Goal: Information Seeking & Learning: Learn about a topic

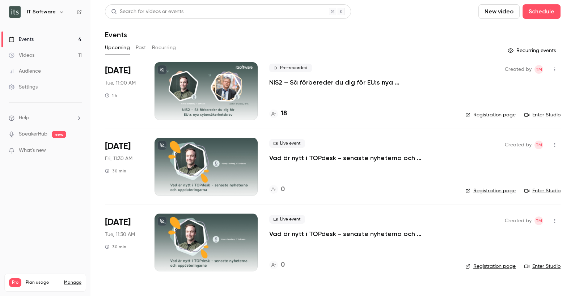
click at [309, 84] on p "NIS2 – Så förbereder du dig för EU:s nya cybersäkerhetskrav" at bounding box center [361, 82] width 184 height 9
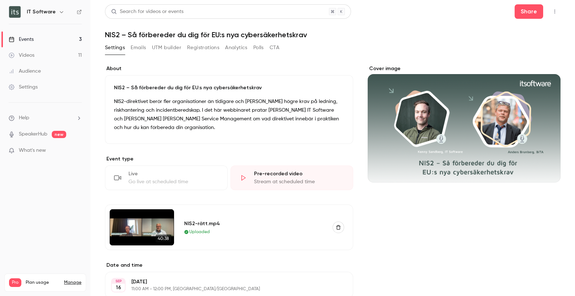
click at [204, 48] on button "Registrations" at bounding box center [203, 48] width 32 height 12
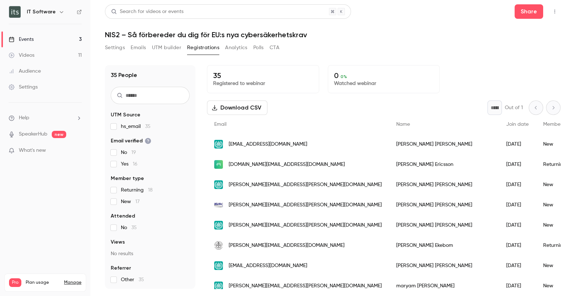
click at [111, 47] on button "Settings" at bounding box center [115, 48] width 20 height 12
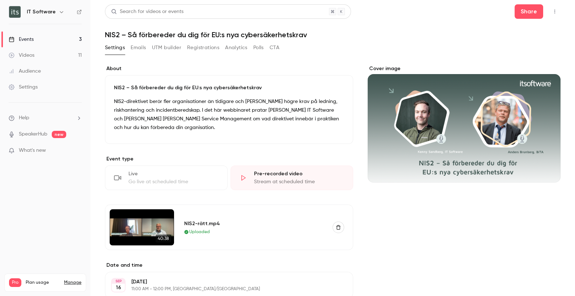
click at [43, 36] on link "Events 3" at bounding box center [45, 39] width 90 height 16
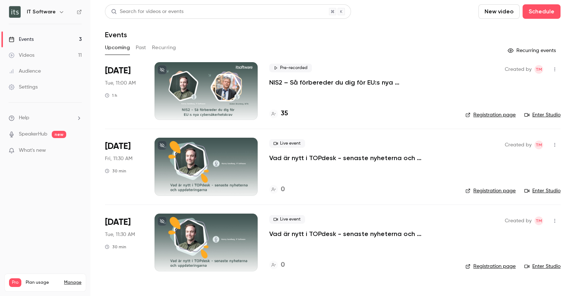
click at [284, 115] on h4 "35" at bounding box center [284, 114] width 7 height 10
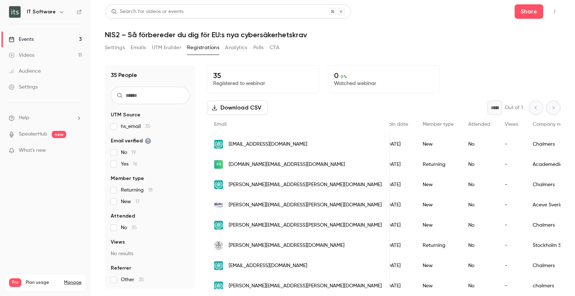
click at [26, 41] on div "Events" at bounding box center [21, 39] width 25 height 7
